Goal: Task Accomplishment & Management: Manage account settings

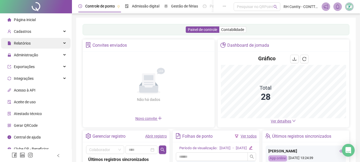
click at [30, 43] on div "Relatórios" at bounding box center [36, 43] width 70 height 11
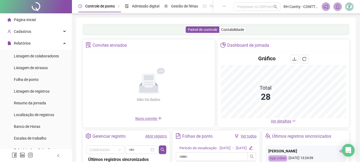
click at [31, 32] on div "Cadastros" at bounding box center [36, 31] width 70 height 11
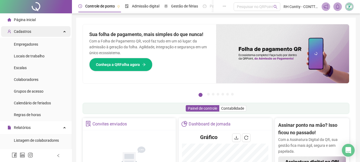
click at [42, 33] on div "Cadastros" at bounding box center [36, 31] width 70 height 11
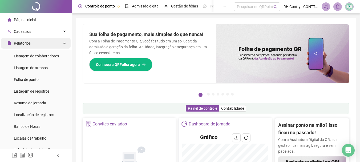
click at [40, 43] on div "Relatórios" at bounding box center [36, 43] width 70 height 11
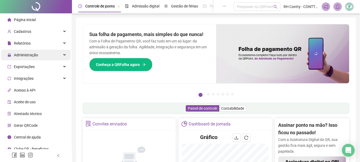
click at [38, 55] on div "Administração" at bounding box center [36, 55] width 70 height 11
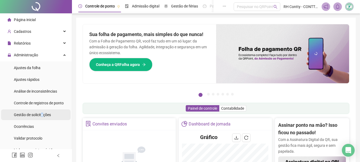
drag, startPoint x: 42, startPoint y: 114, endPoint x: 44, endPoint y: 111, distance: 3.6
click at [42, 114] on span "Gestão de solicitações" at bounding box center [32, 114] width 37 height 4
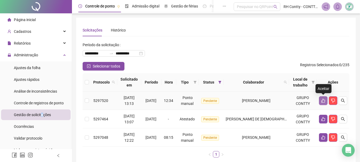
click at [326, 100] on button "button" at bounding box center [323, 100] width 9 height 9
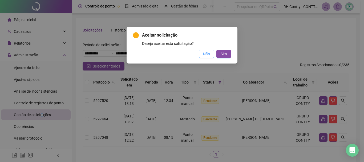
click at [204, 54] on span "Não" at bounding box center [206, 54] width 7 height 6
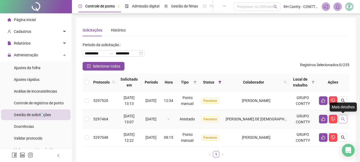
click at [343, 117] on icon "search" at bounding box center [343, 119] width 4 height 4
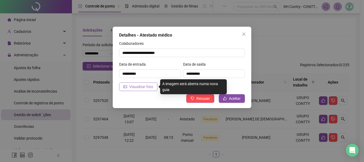
click at [139, 87] on span "Visualizar foto" at bounding box center [141, 87] width 24 height 6
click at [142, 86] on span "Visualizar foto" at bounding box center [141, 87] width 24 height 6
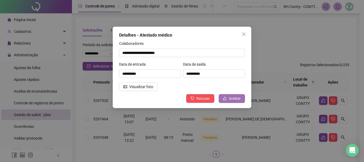
click at [235, 98] on span "Aceitar" at bounding box center [235, 98] width 12 height 6
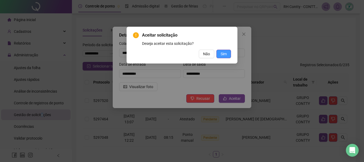
click at [225, 56] on span "Sim" at bounding box center [224, 54] width 6 height 6
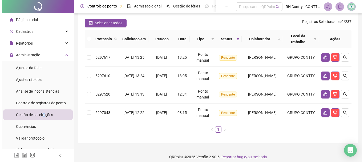
scroll to position [47, 0]
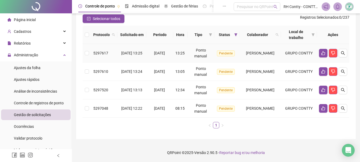
click at [177, 52] on span "13:25" at bounding box center [179, 53] width 9 height 4
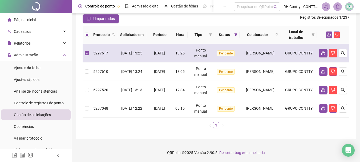
click at [177, 52] on span "13:25" at bounding box center [179, 53] width 9 height 4
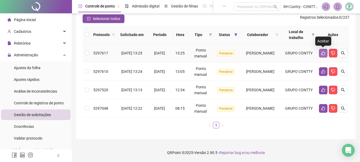
click at [323, 50] on button "button" at bounding box center [323, 53] width 9 height 9
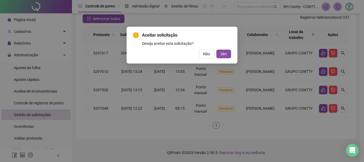
click at [246, 22] on div "Aceitar solicitação Deseja aceitar esta solicitação? Não Sim" at bounding box center [182, 81] width 364 height 162
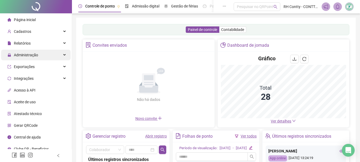
click at [63, 56] on div "Administração" at bounding box center [36, 55] width 70 height 11
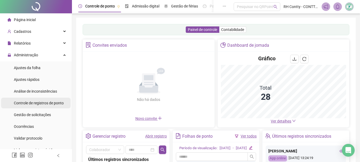
click at [48, 101] on span "Controle de registros de ponto" at bounding box center [39, 103] width 50 height 4
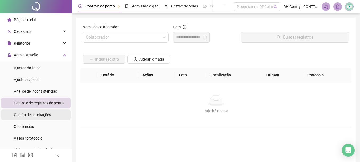
click at [29, 117] on span "Gestão de solicitações" at bounding box center [32, 114] width 37 height 4
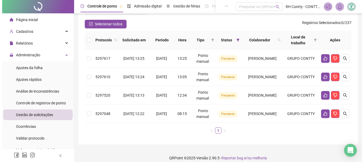
scroll to position [47, 0]
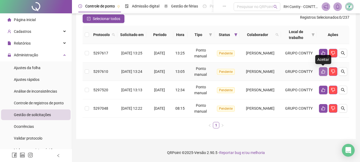
click at [321, 71] on icon "like" at bounding box center [323, 71] width 4 height 4
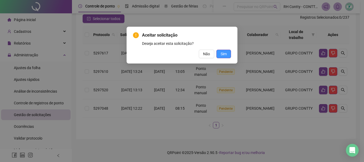
click at [224, 56] on span "Sim" at bounding box center [224, 54] width 6 height 6
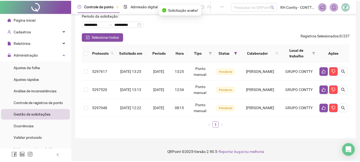
scroll to position [29, 0]
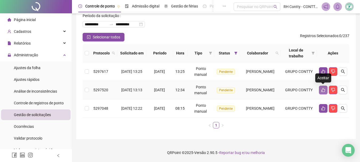
click at [321, 89] on icon "like" at bounding box center [323, 90] width 4 height 4
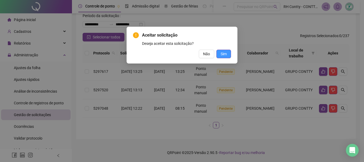
click at [225, 54] on span "Sim" at bounding box center [224, 54] width 6 height 6
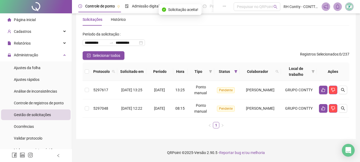
scroll to position [11, 0]
click at [321, 108] on button "button" at bounding box center [323, 108] width 9 height 9
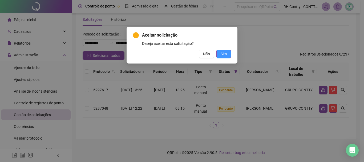
click at [226, 55] on span "Sim" at bounding box center [224, 54] width 6 height 6
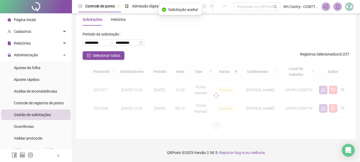
scroll to position [0, 0]
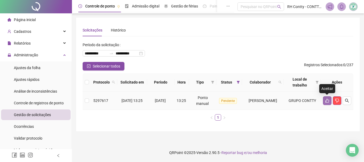
click at [325, 100] on button "button" at bounding box center [327, 100] width 9 height 9
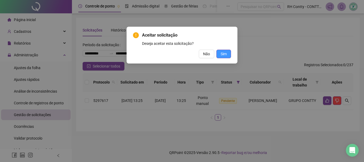
click at [226, 54] on span "Sim" at bounding box center [224, 54] width 6 height 6
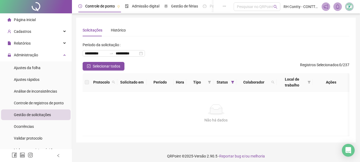
click at [41, 115] on span "Gestão de solicitações" at bounding box center [32, 114] width 37 height 4
click at [38, 19] on li "Página inicial" at bounding box center [36, 19] width 70 height 11
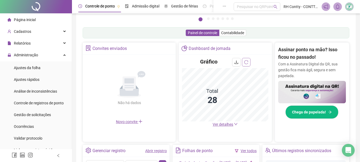
scroll to position [80, 0]
